Goal: Obtain resource: Download file/media

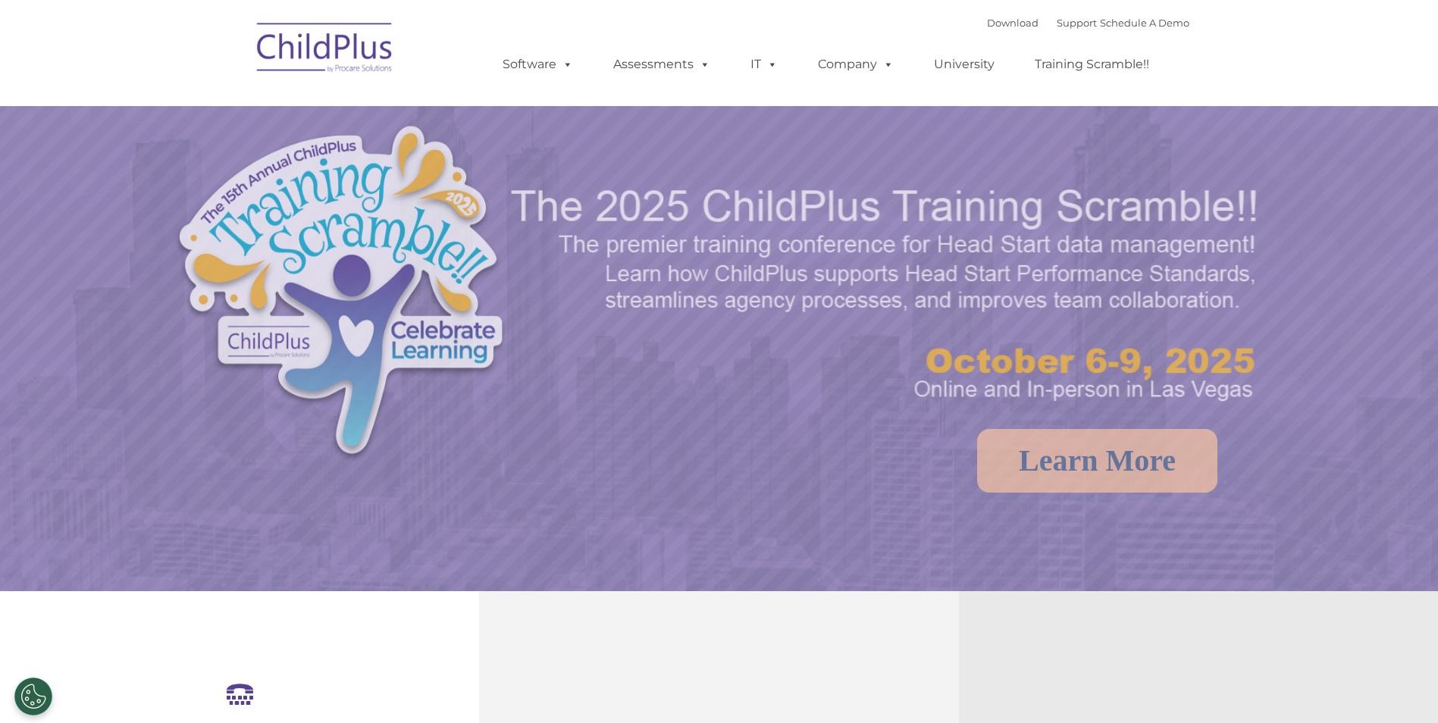
select select "MEDIUM"
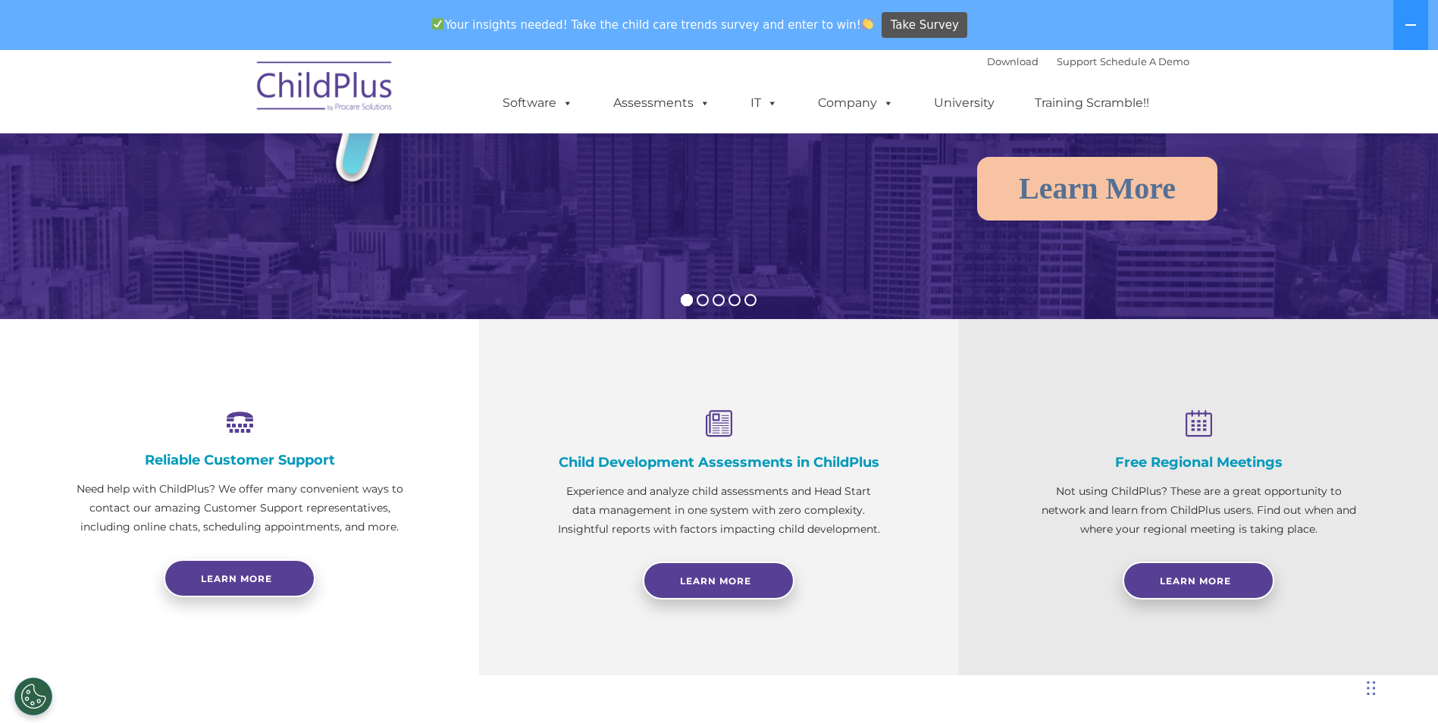
scroll to position [321, 0]
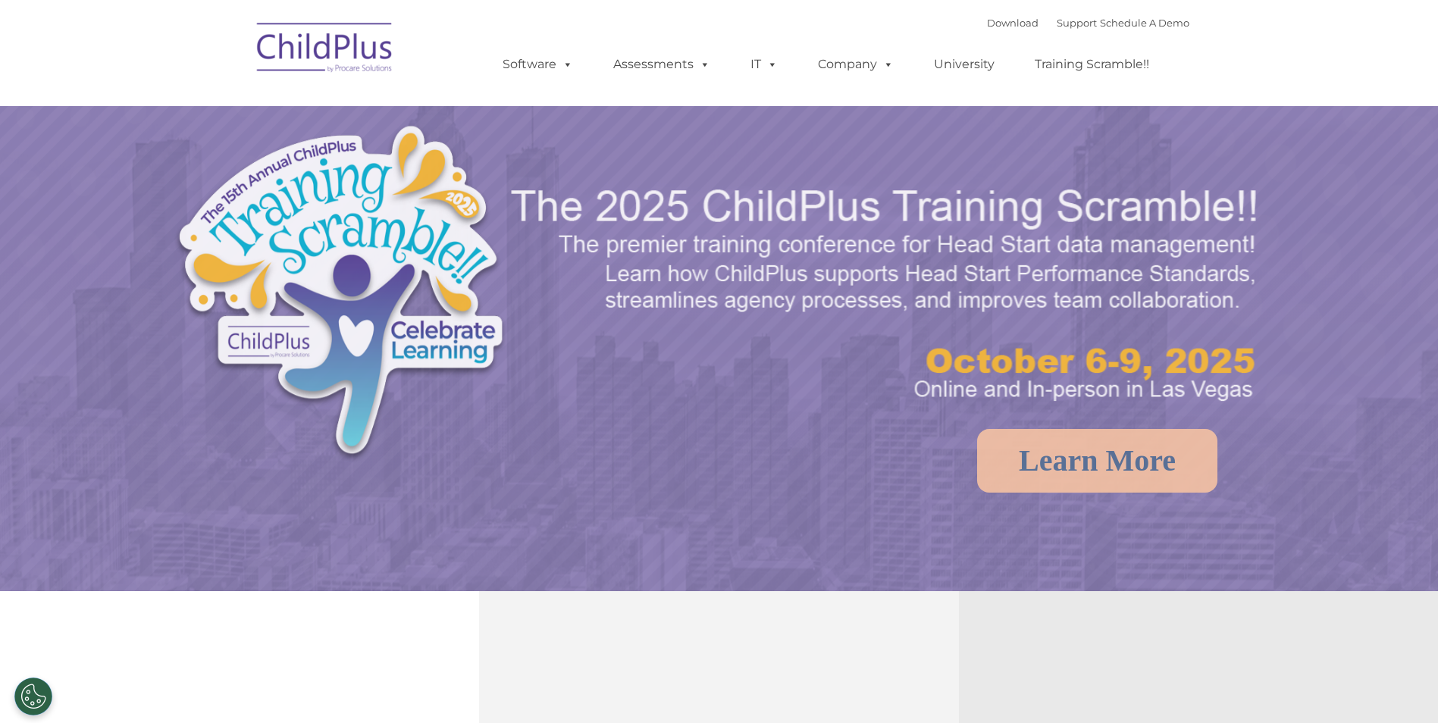
select select "MEDIUM"
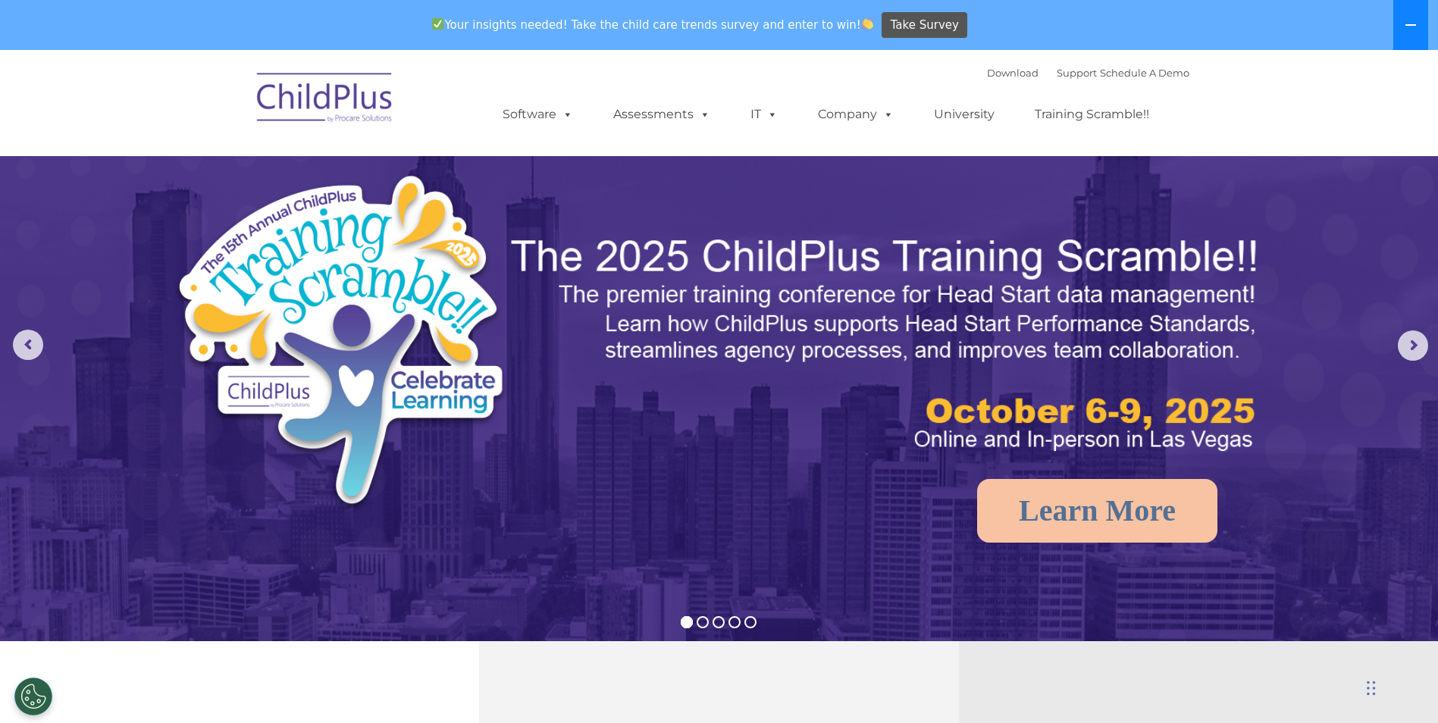
click at [1413, 33] on button at bounding box center [1410, 25] width 35 height 50
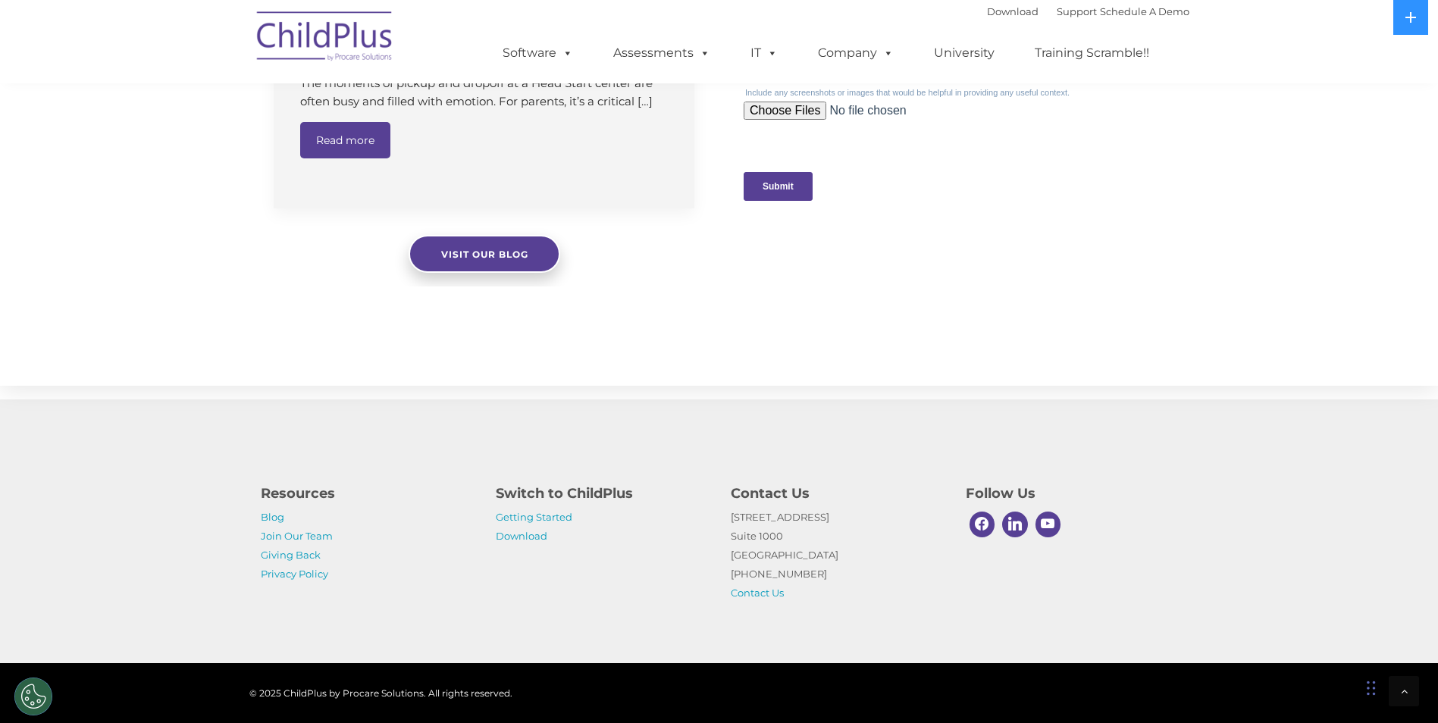
scroll to position [1495, 0]
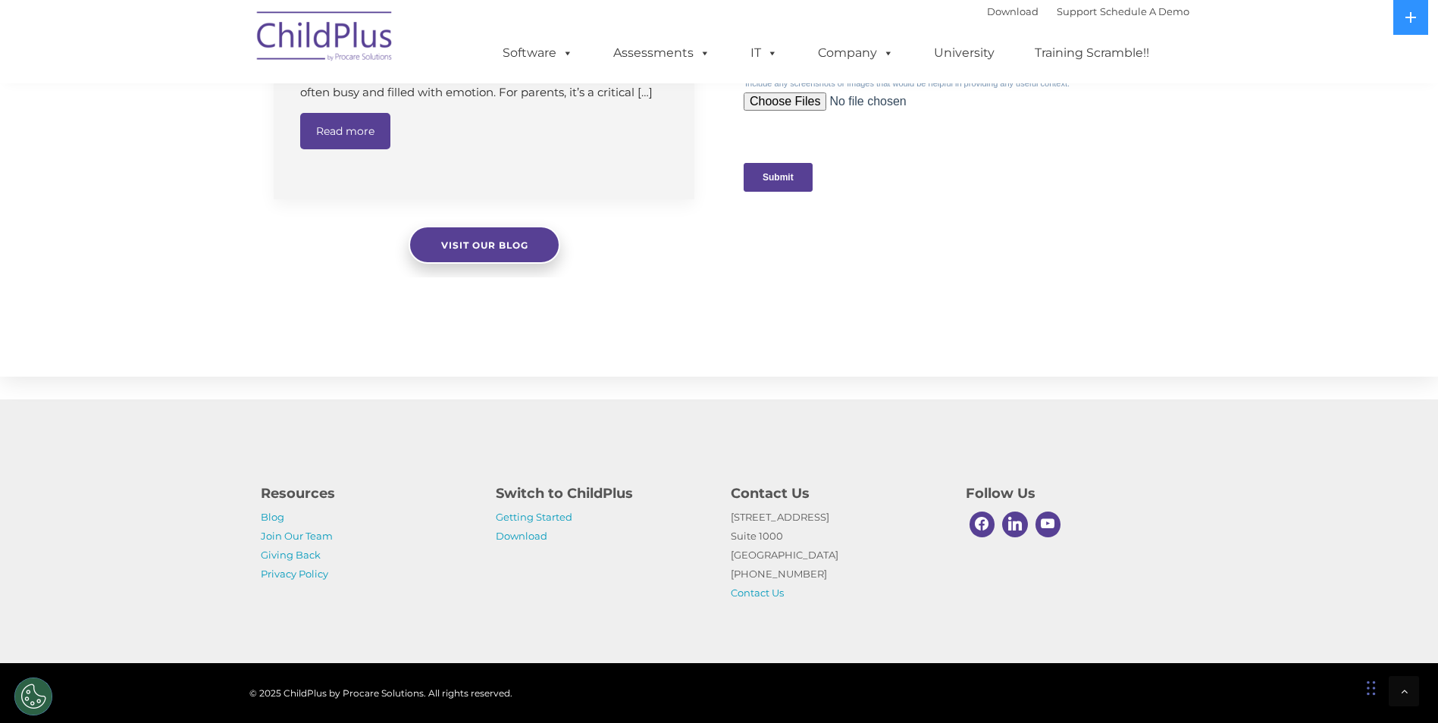
click at [552, 526] on p "Getting Started Download" at bounding box center [602, 527] width 212 height 38
click at [552, 520] on link "Getting Started" at bounding box center [534, 517] width 77 height 12
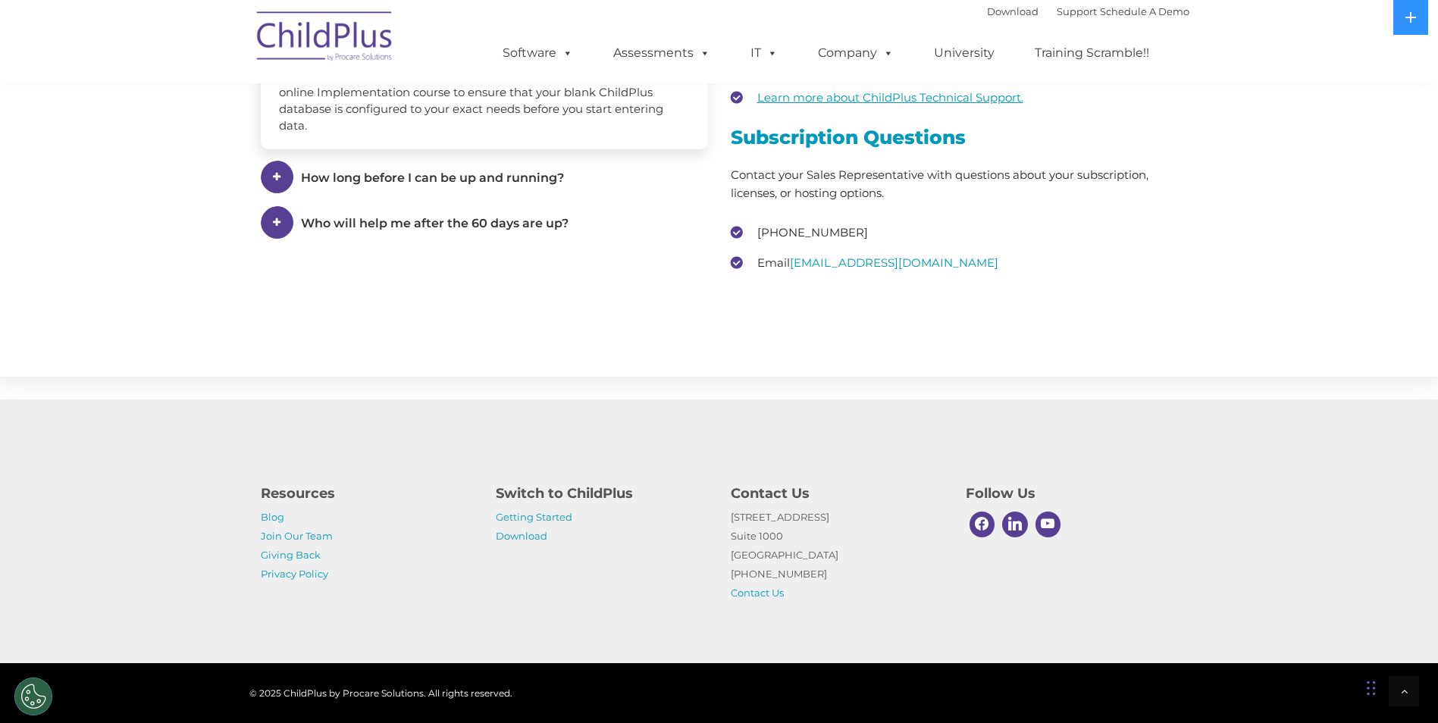
scroll to position [2223, 0]
click at [531, 537] on link "Download" at bounding box center [522, 536] width 52 height 12
